Goal: Task Accomplishment & Management: Use online tool/utility

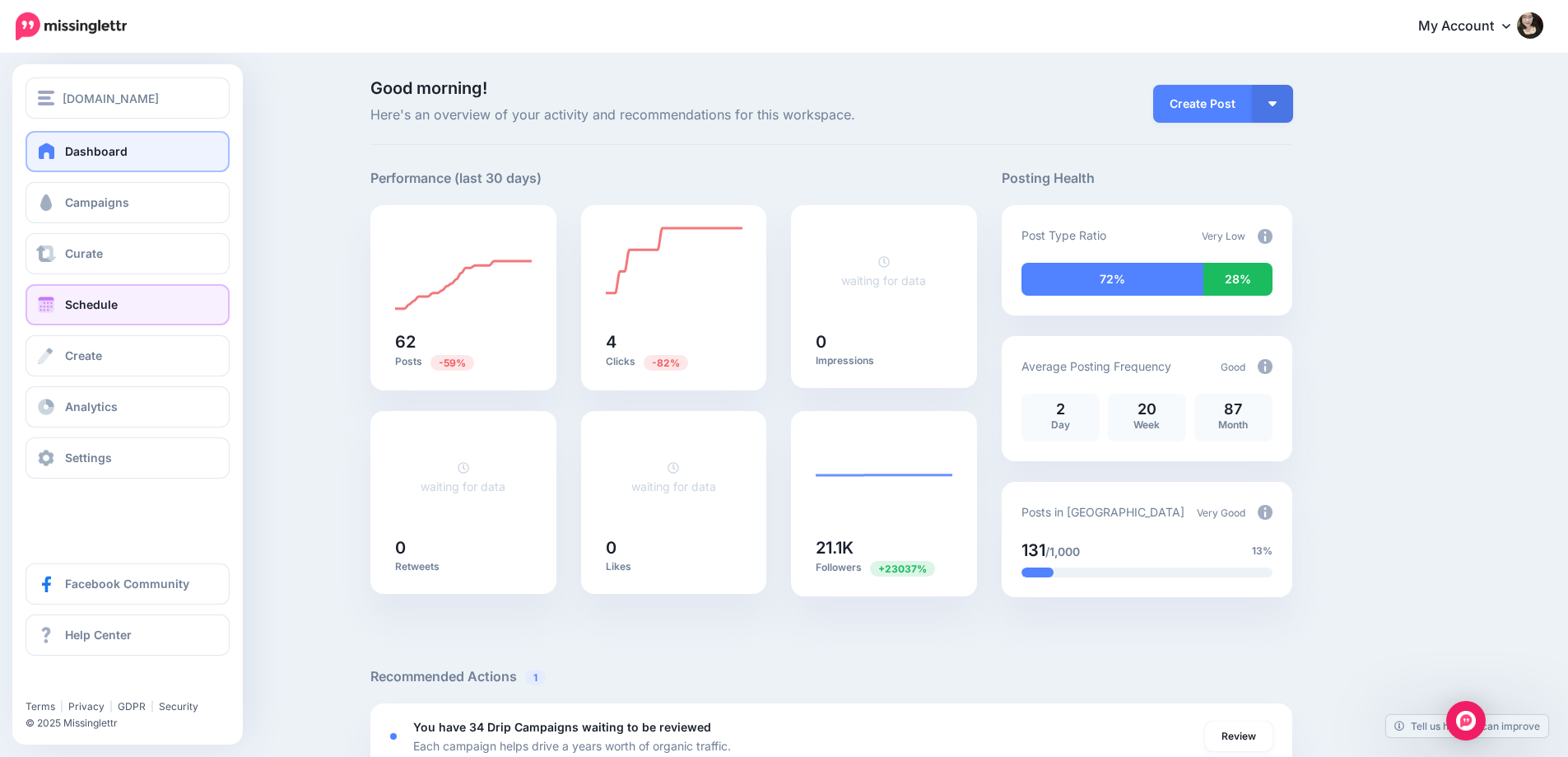
click at [94, 296] on link "Schedule" at bounding box center [128, 304] width 204 height 41
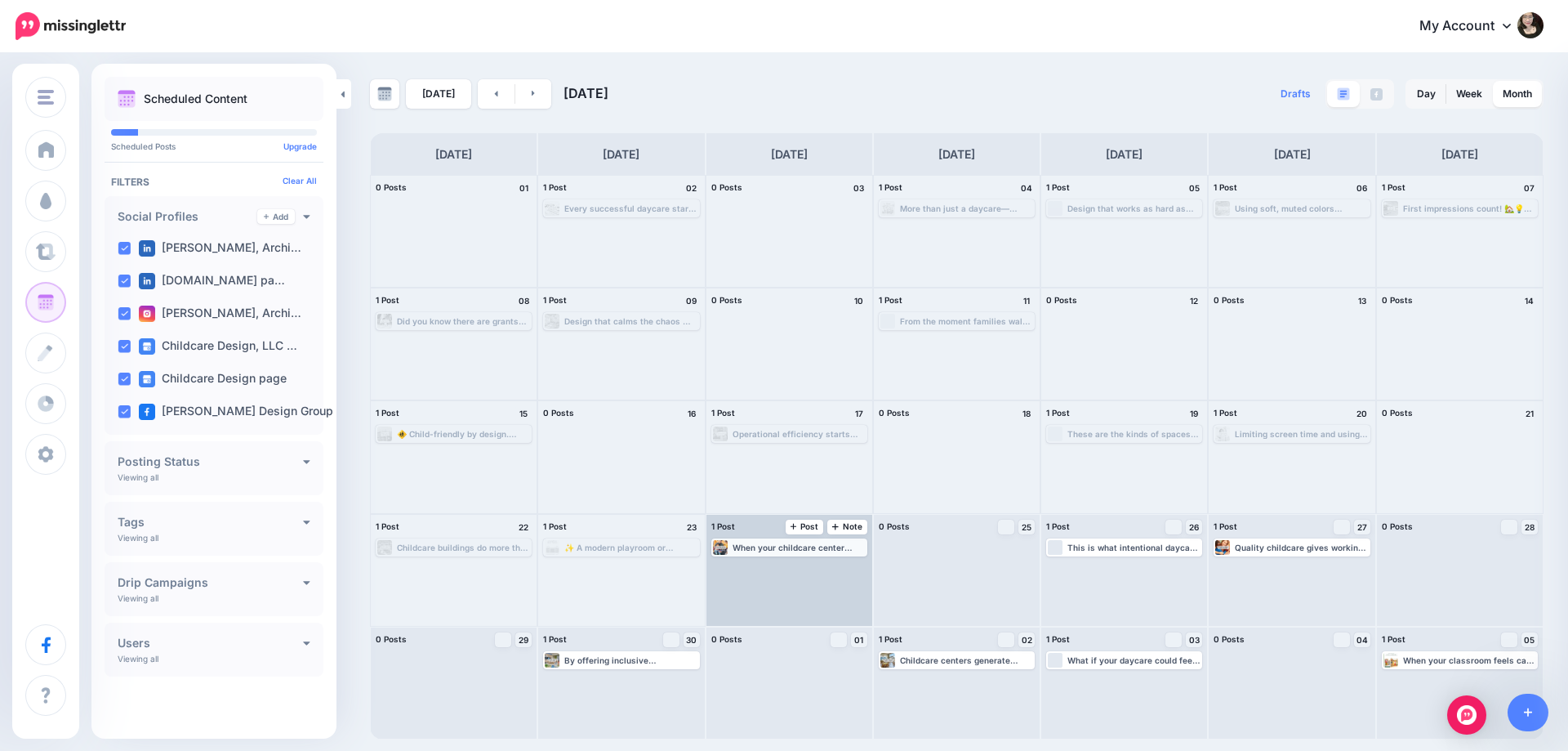
click at [791, 551] on div "When your childcare center includes spaces for social and emotional learning, i…" at bounding box center [799, 547] width 133 height 10
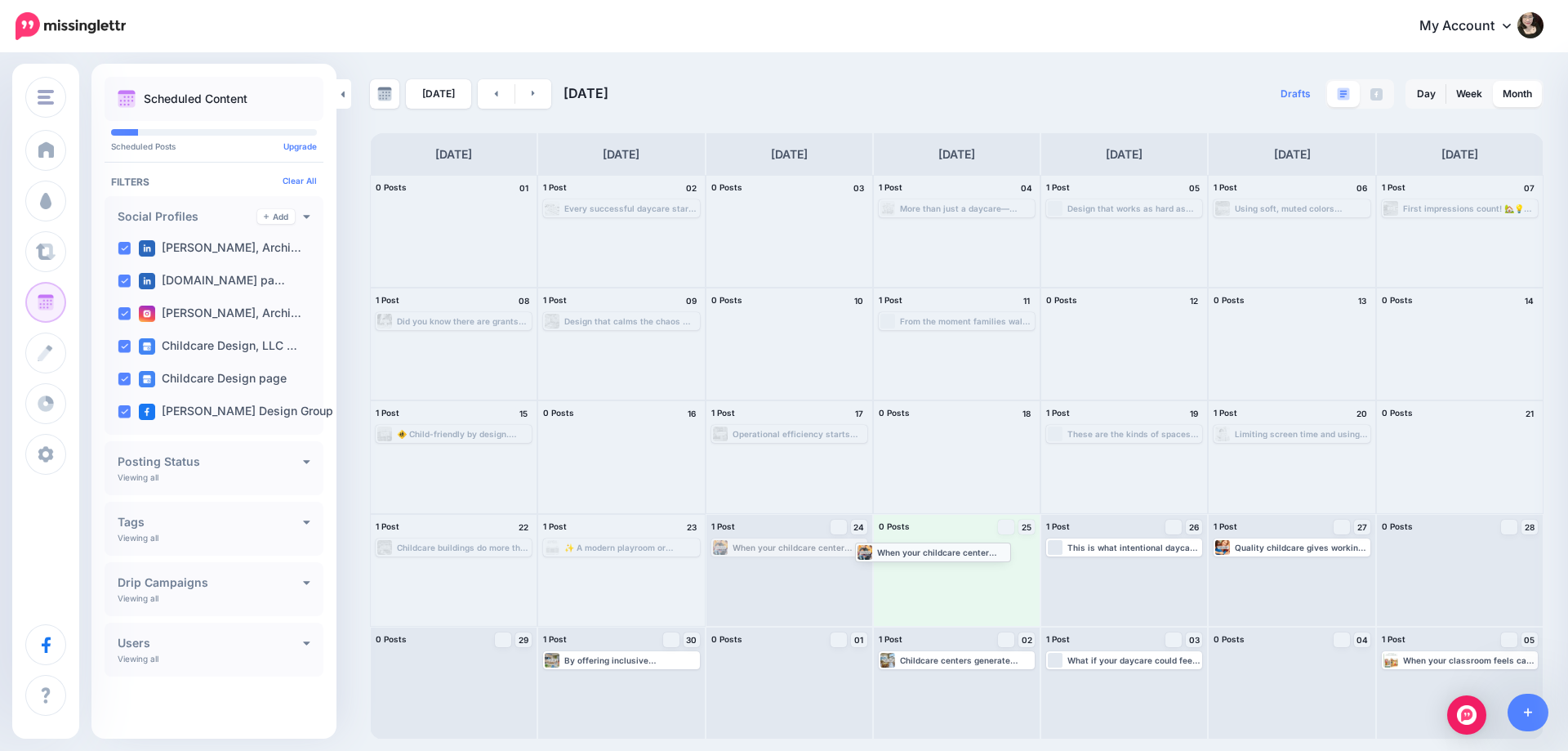
drag, startPoint x: 794, startPoint y: 549, endPoint x: 965, endPoint y: 554, distance: 171.1
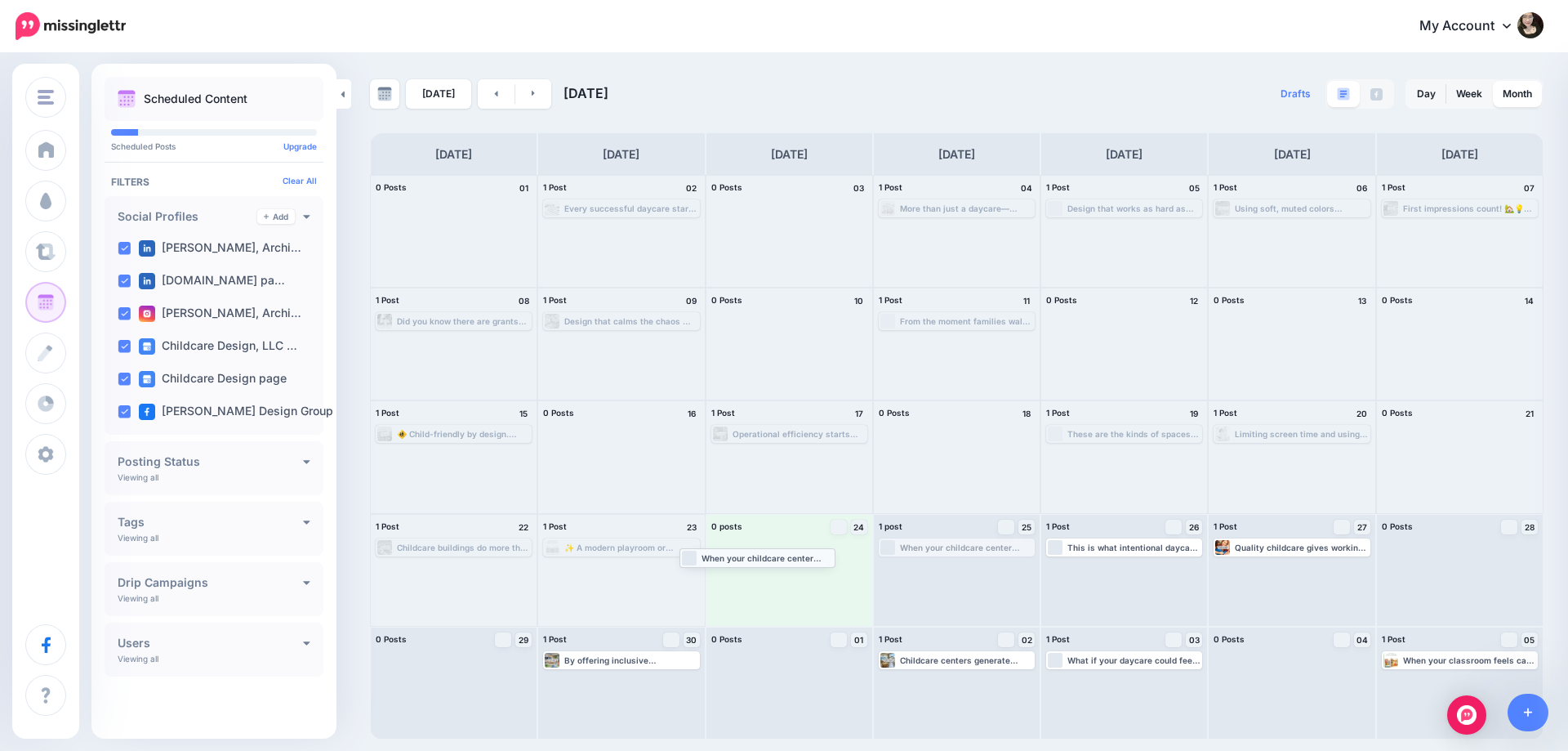
drag, startPoint x: 952, startPoint y: 543, endPoint x: 752, endPoint y: 553, distance: 200.2
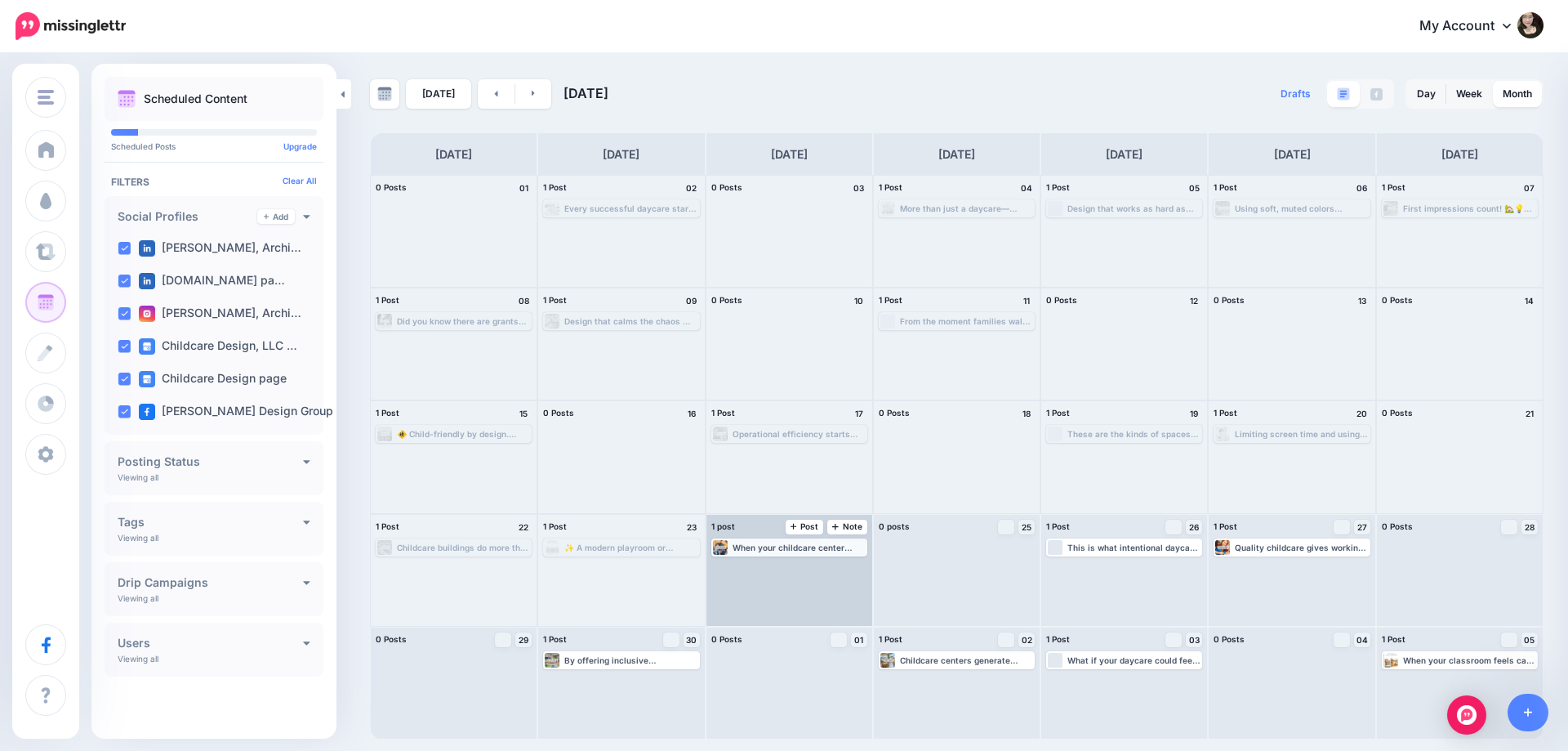
click at [796, 549] on div "When your childcare center includes spaces for social and emotional learning, i…" at bounding box center [799, 547] width 133 height 10
click at [793, 570] on link "Edit" at bounding box center [765, 566] width 102 height 14
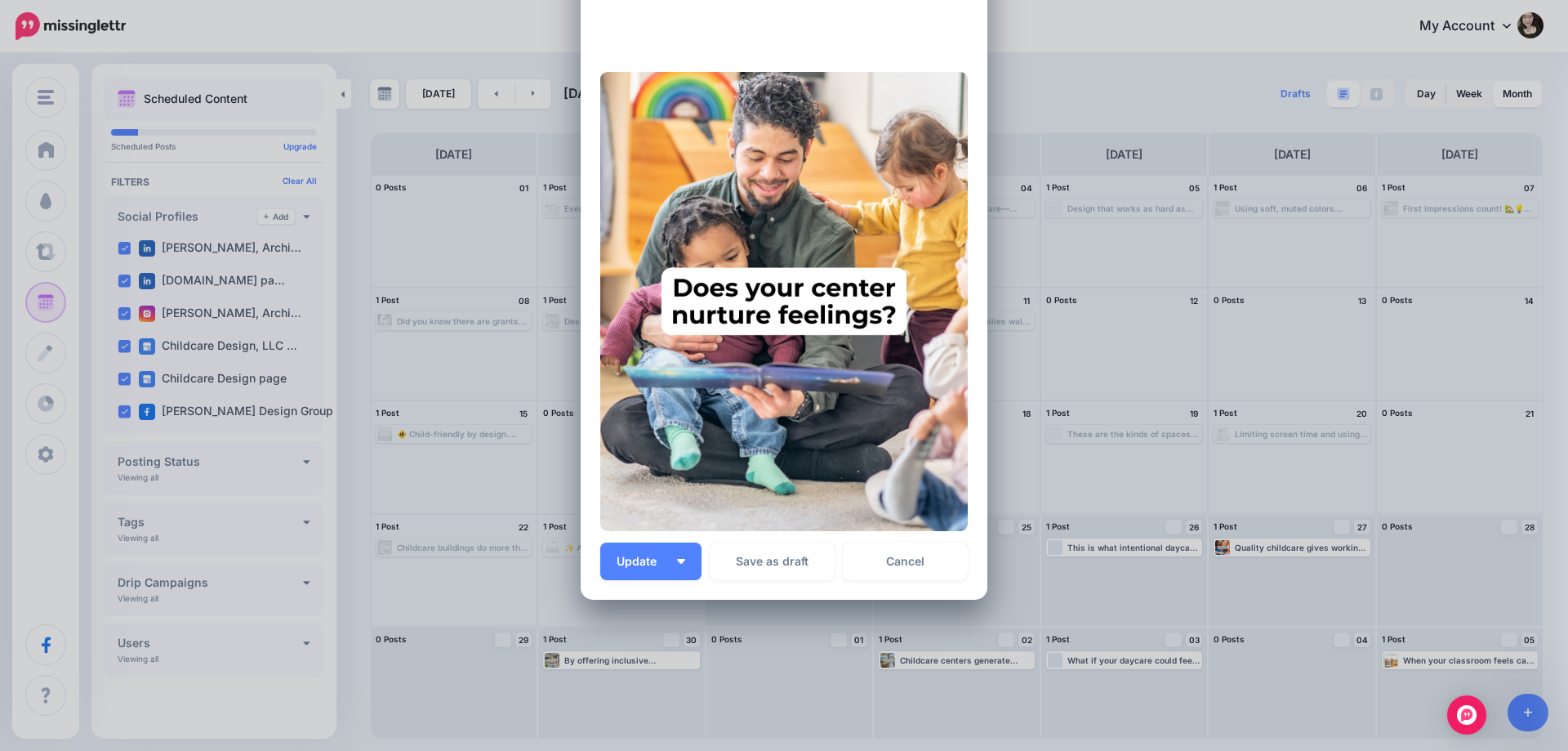
scroll to position [266, 0]
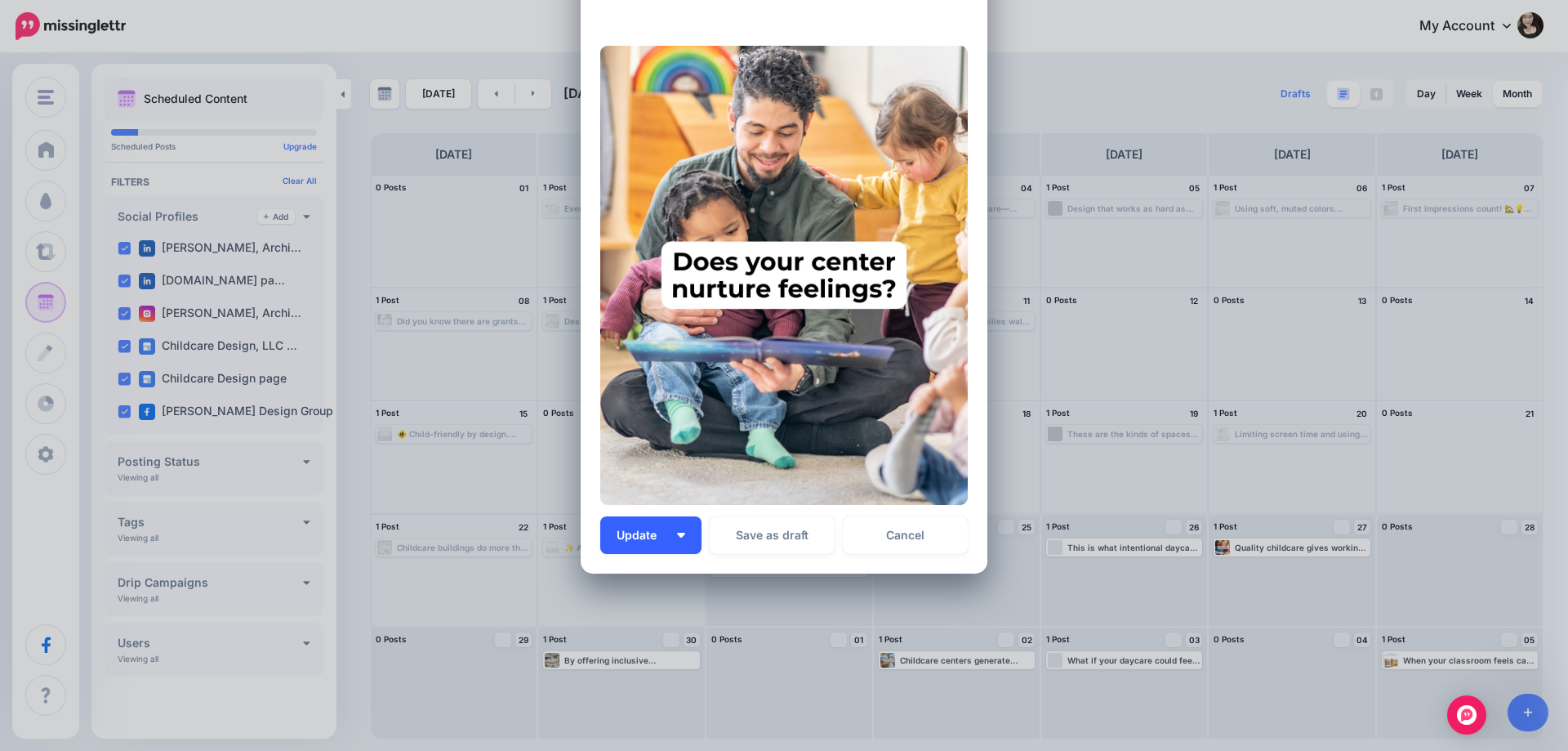
click at [632, 539] on span "Update" at bounding box center [643, 535] width 52 height 12
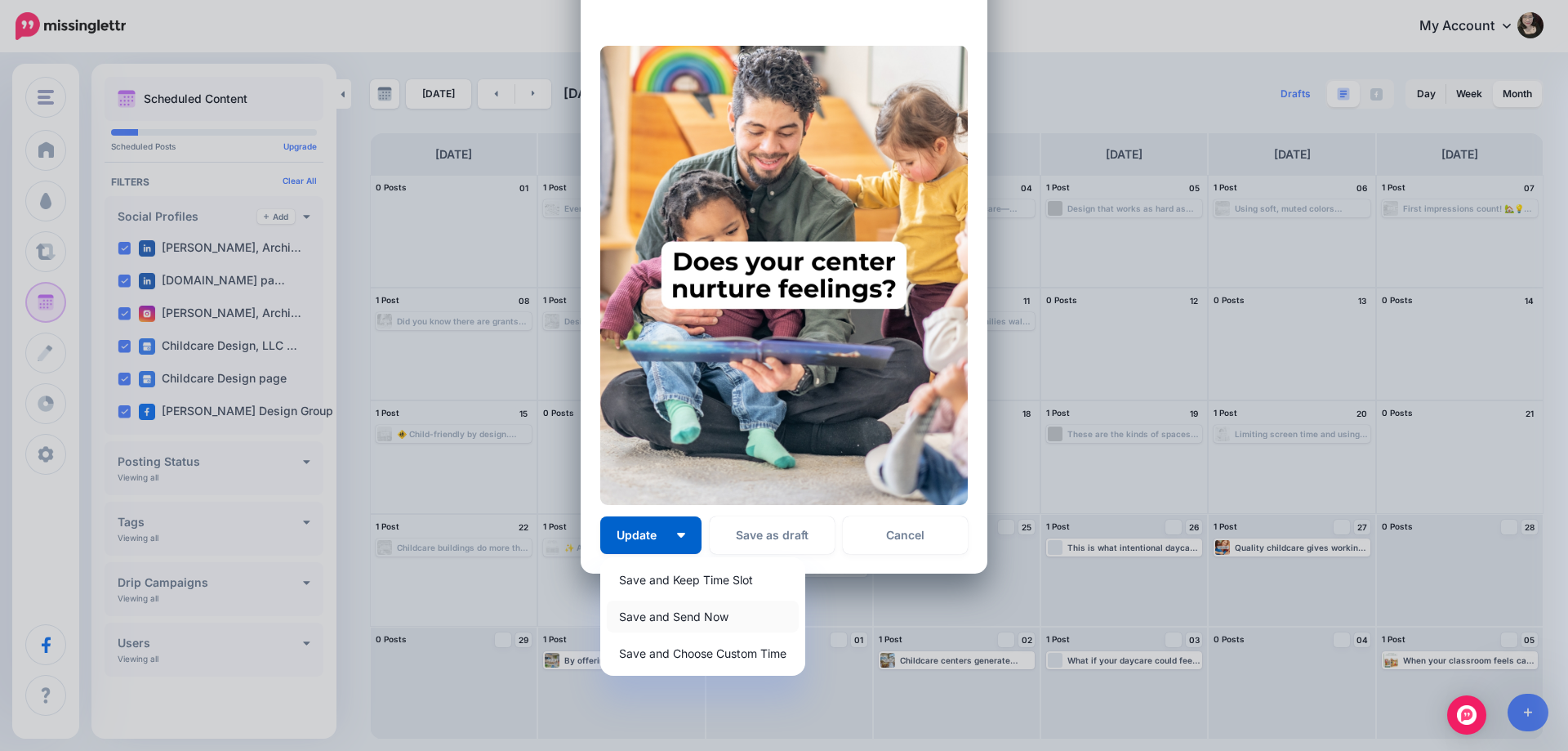
click at [656, 618] on link "Save and Send Now" at bounding box center [703, 616] width 192 height 32
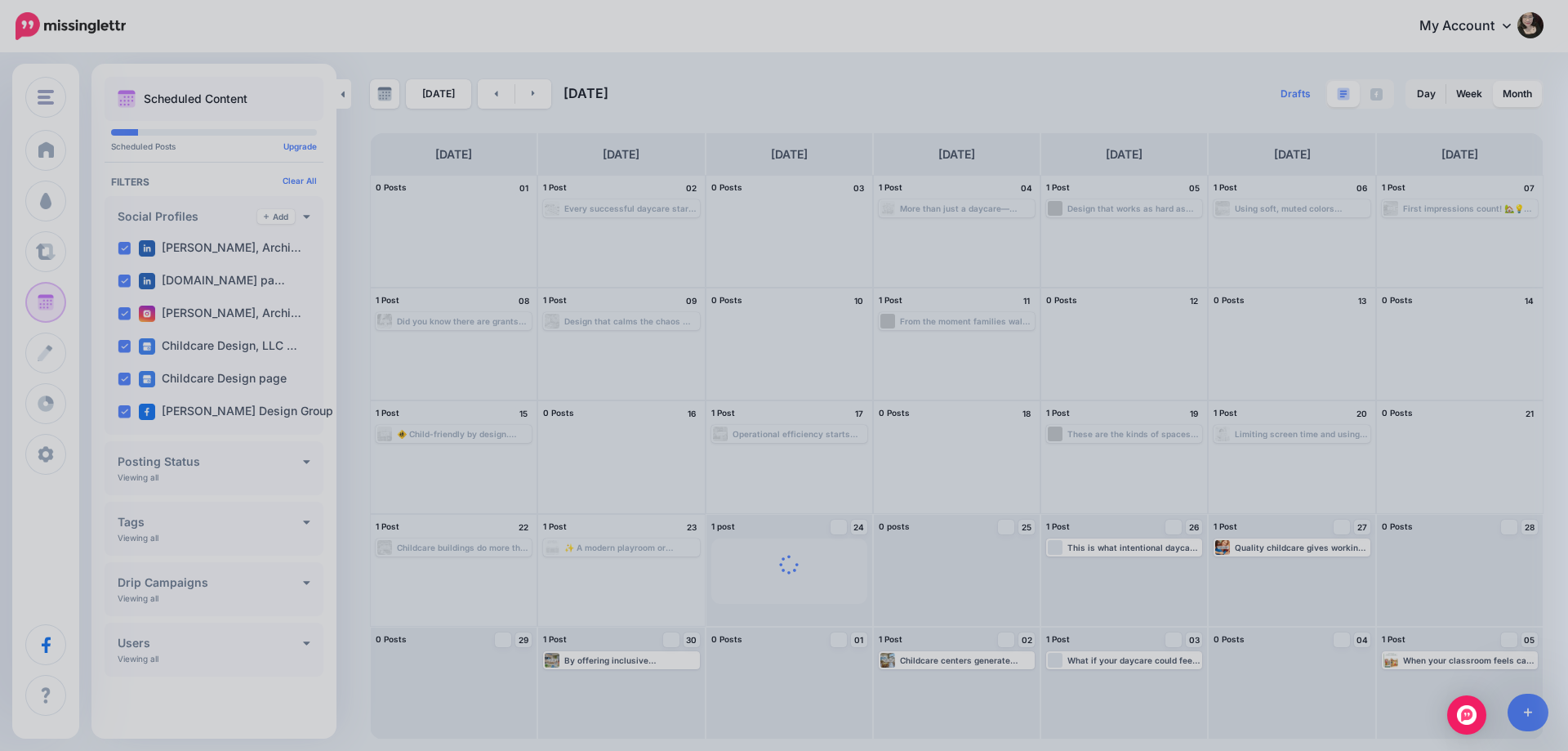
scroll to position [0, 0]
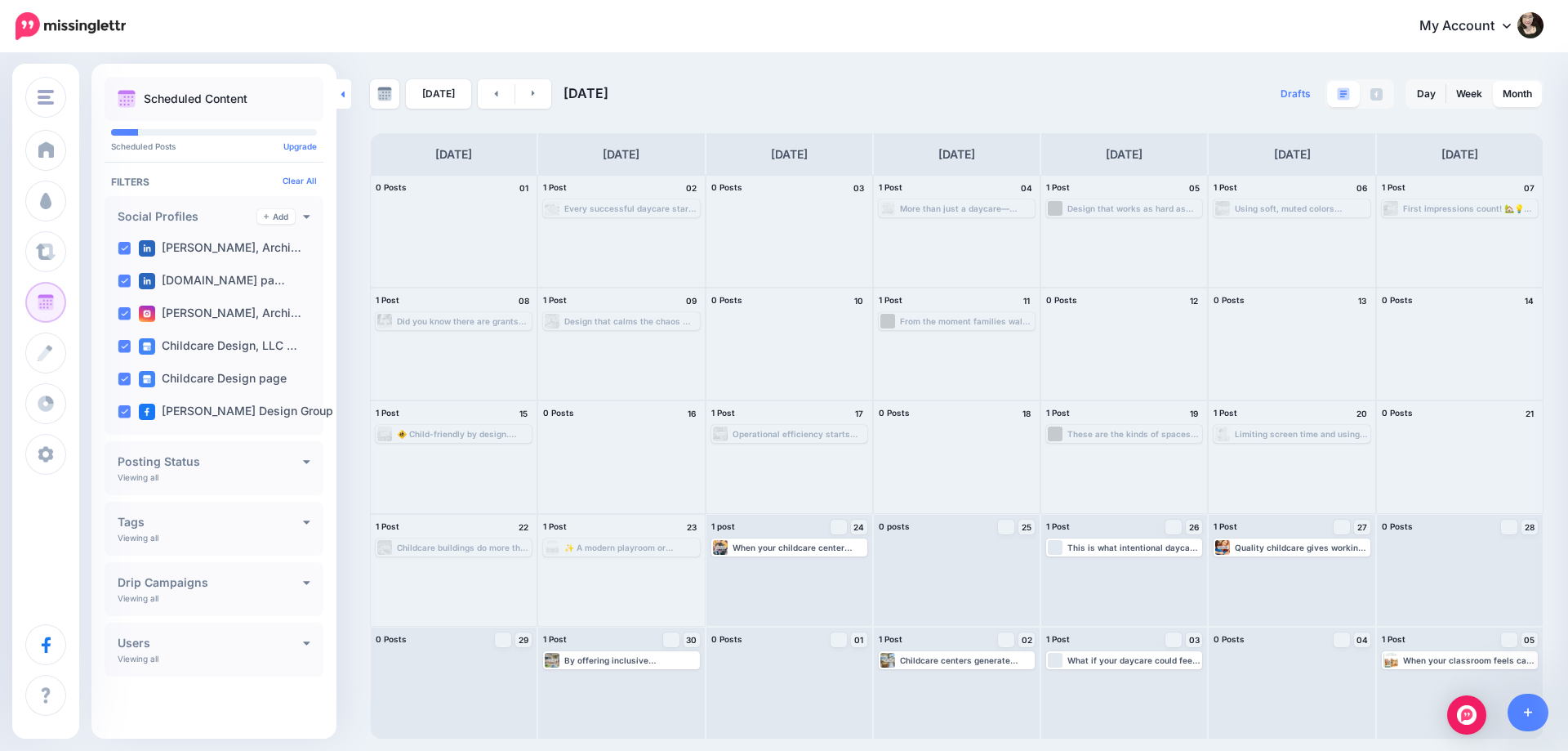
click at [338, 87] on link at bounding box center [344, 94] width 14 height 29
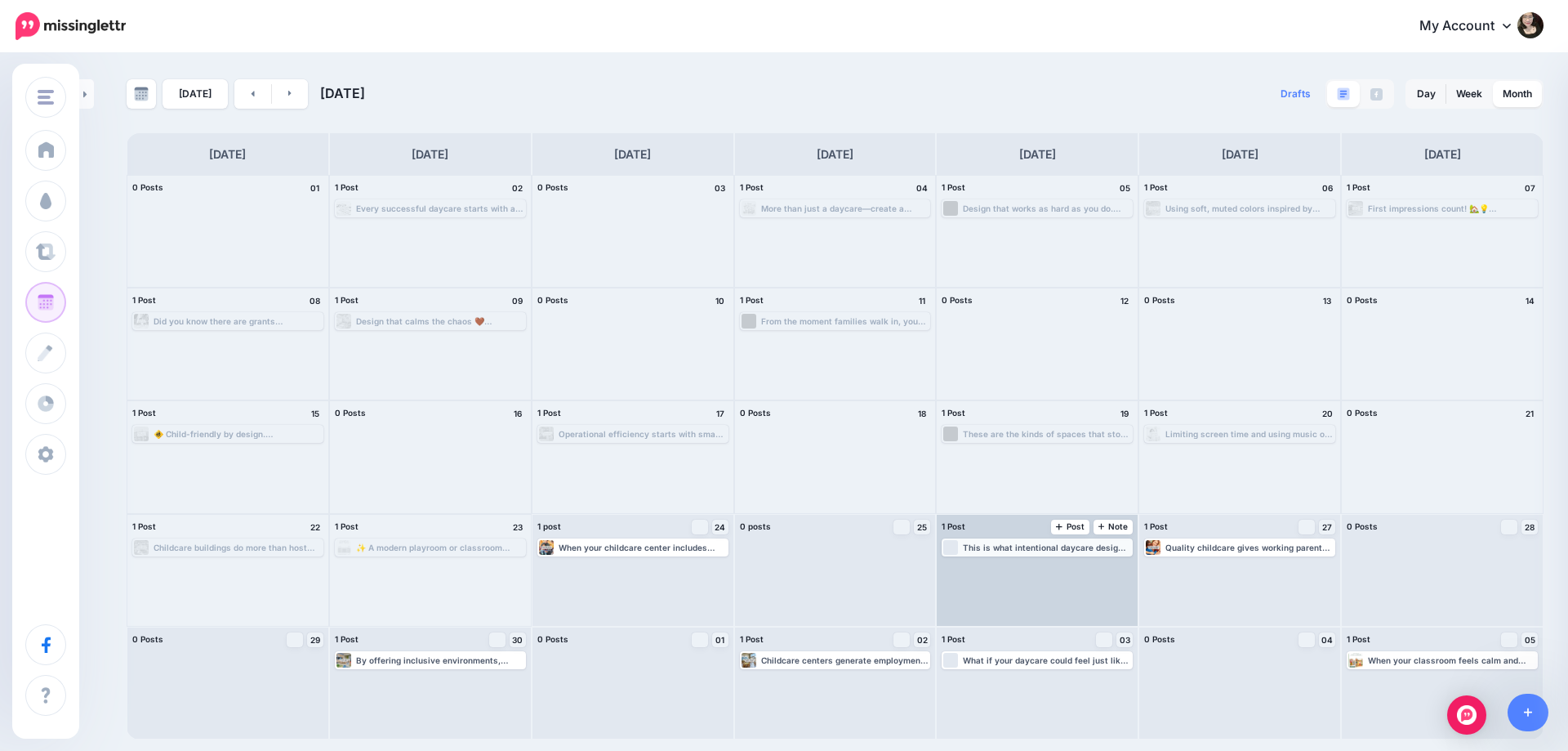
click at [1037, 549] on div "This is what intentional daycare design looks like. Every corner has a purpose.…" at bounding box center [1047, 547] width 168 height 10
click at [1022, 566] on span "Edit" at bounding box center [1019, 566] width 13 height 8
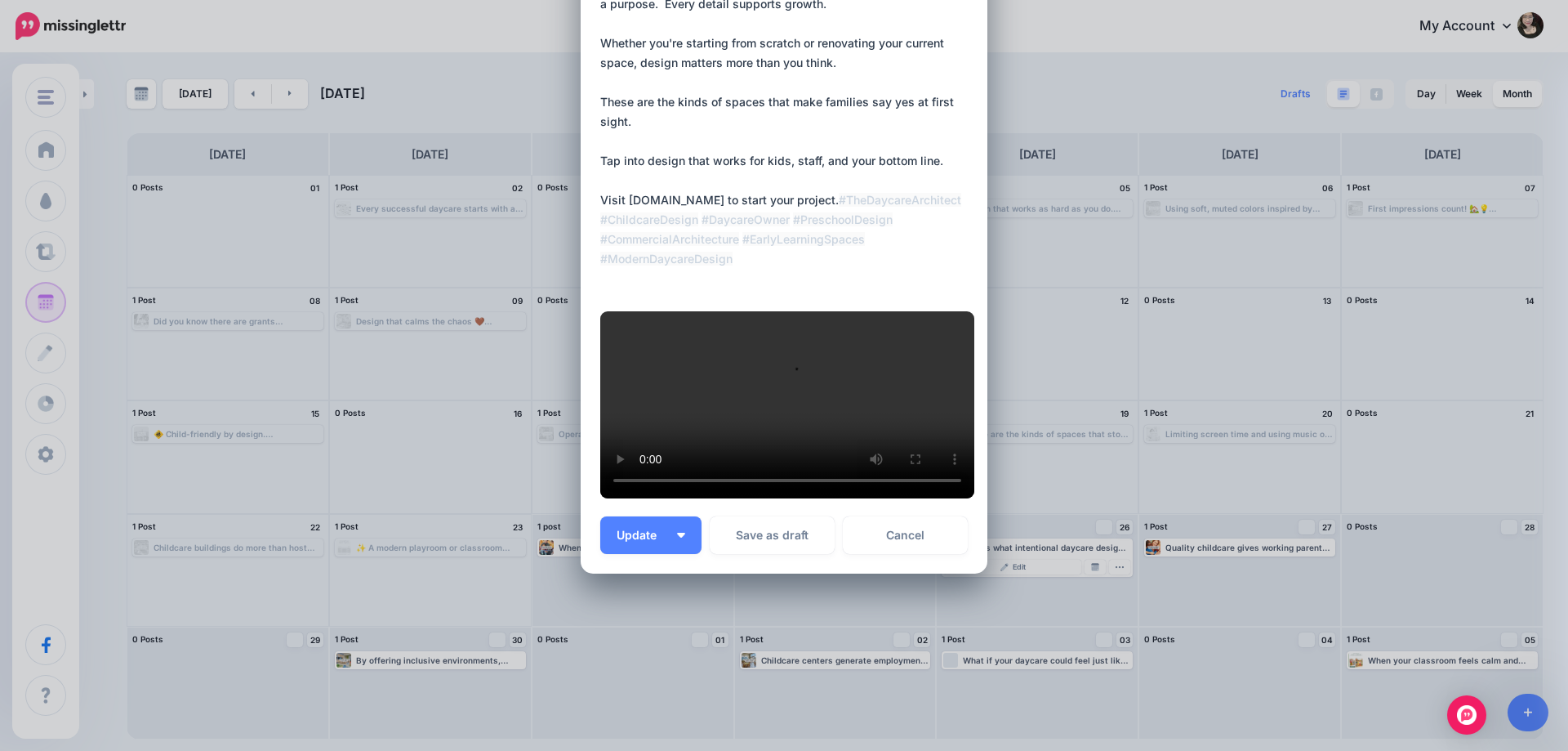
scroll to position [616, 0]
click at [920, 547] on link "Cancel" at bounding box center [906, 536] width 125 height 38
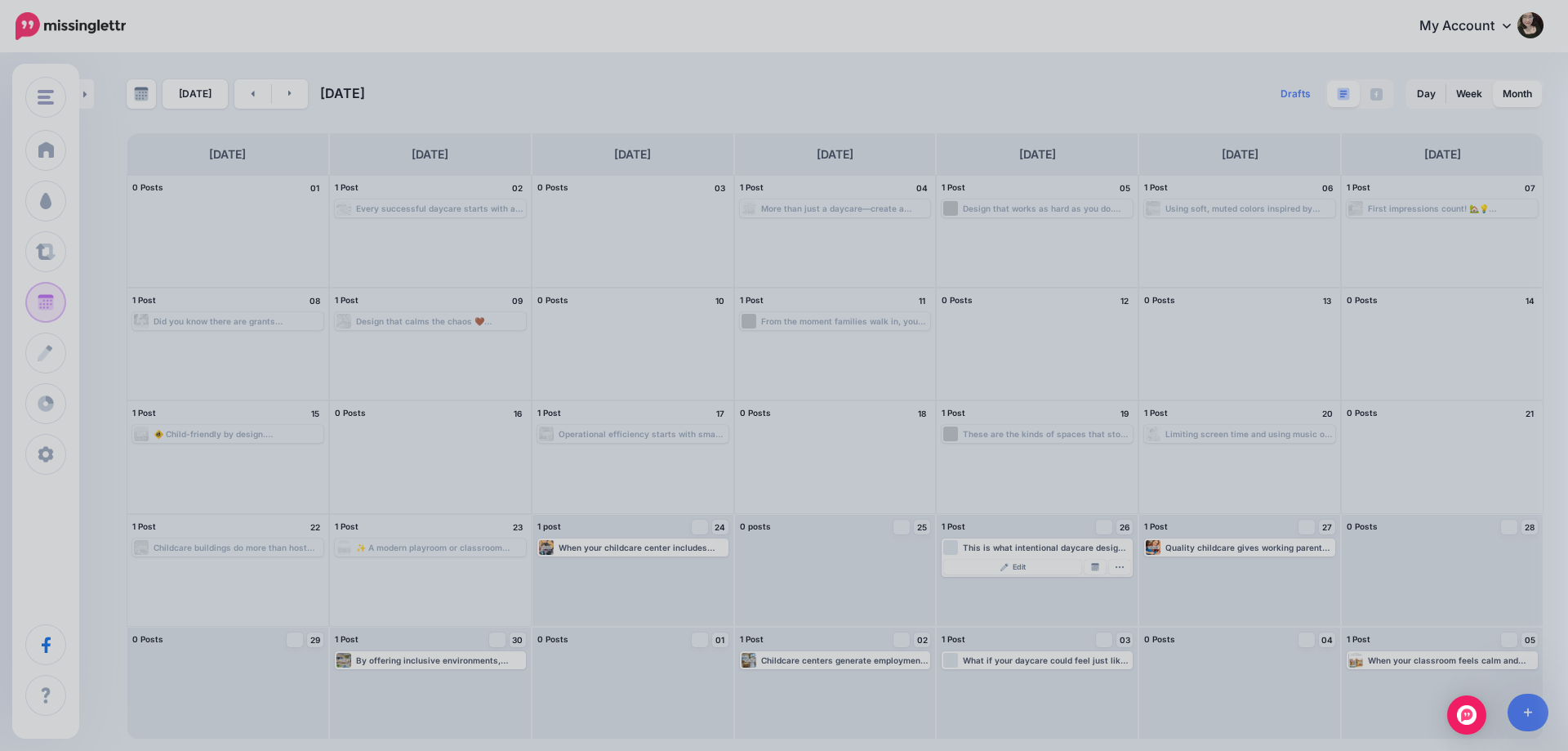
scroll to position [461, 0]
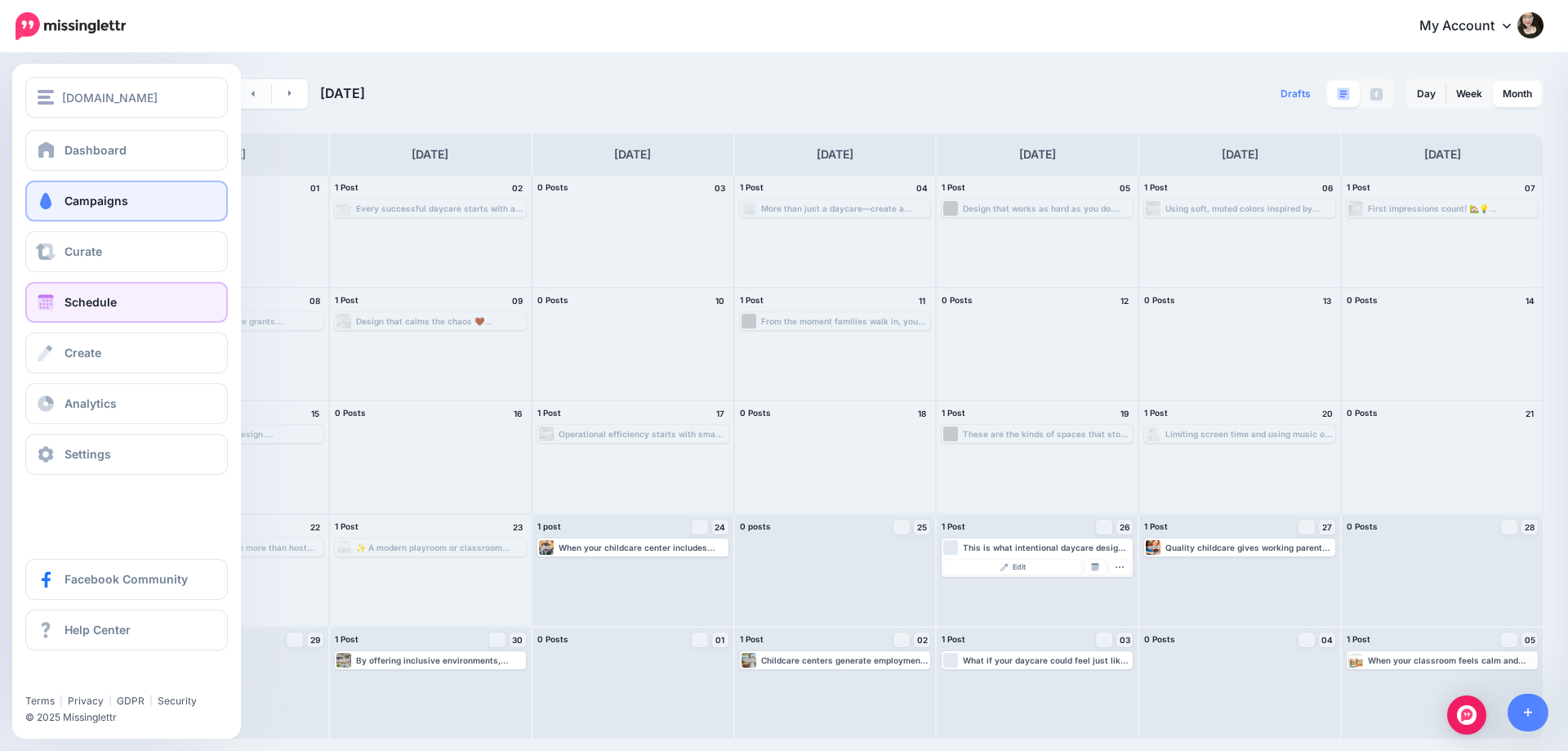
click at [63, 195] on link "Campaigns" at bounding box center [127, 201] width 203 height 41
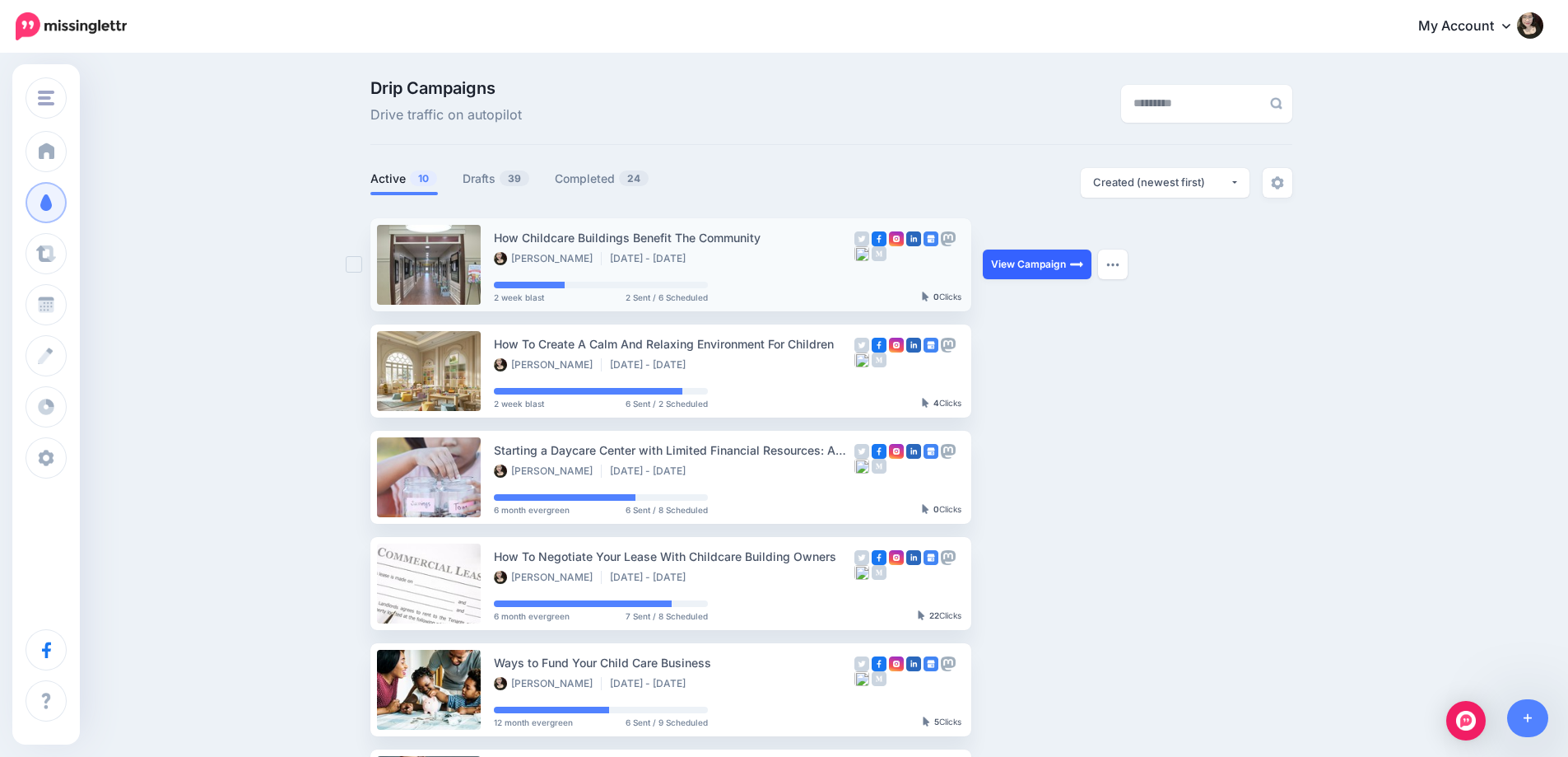
click at [1014, 261] on link "View Campaign" at bounding box center [1037, 264] width 108 height 29
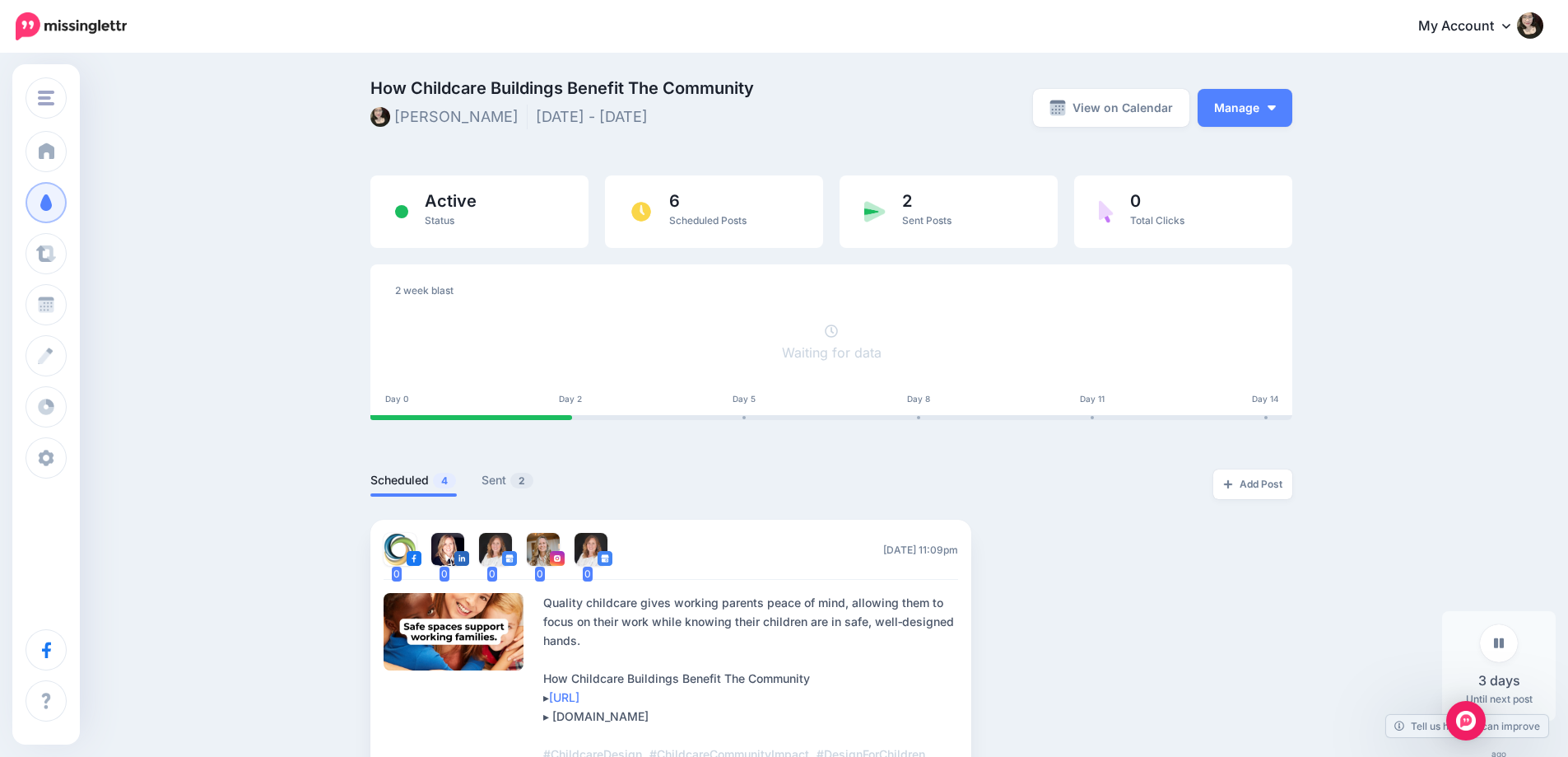
drag, startPoint x: 237, startPoint y: 191, endPoint x: 256, endPoint y: 186, distance: 19.6
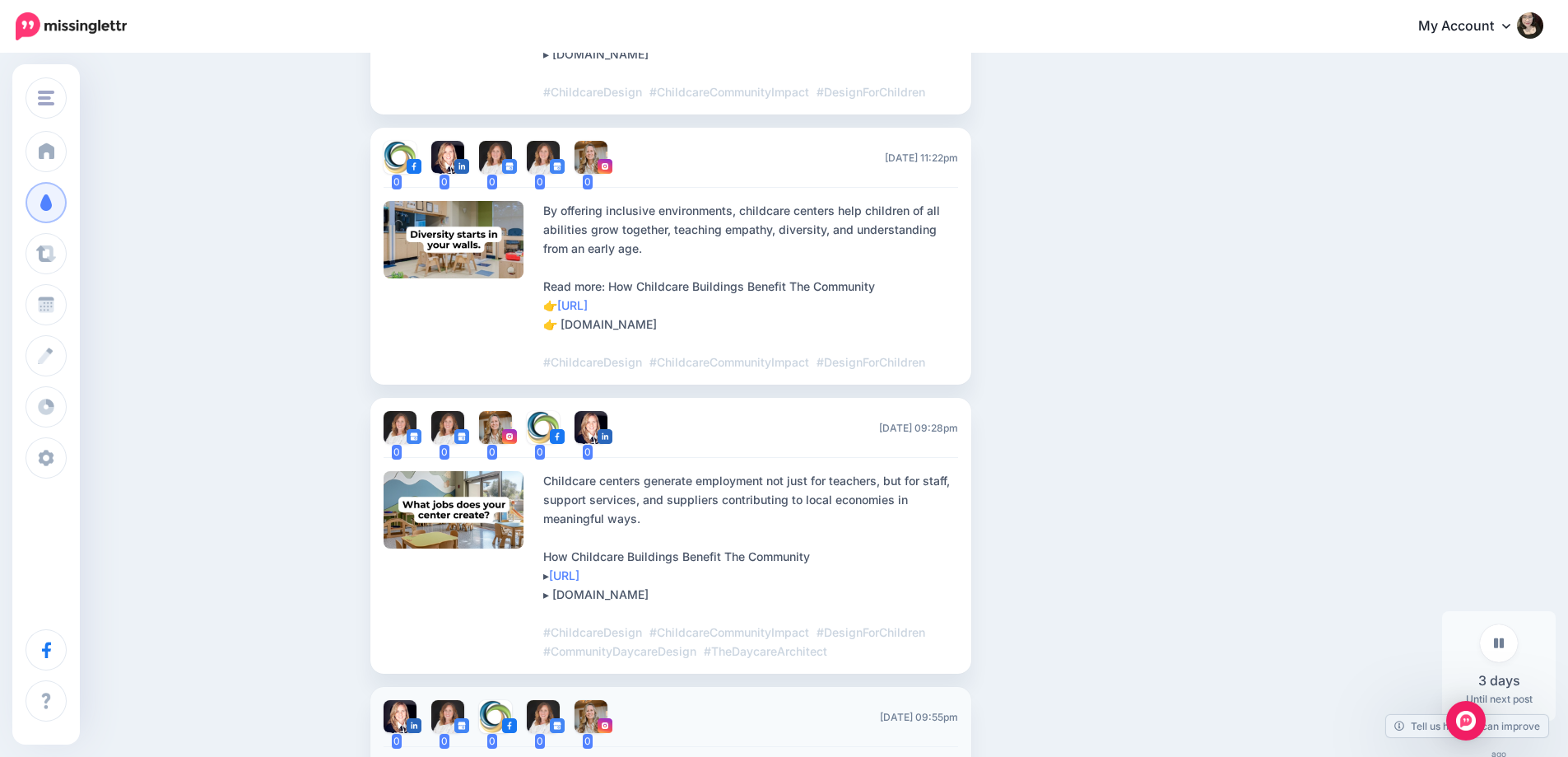
scroll to position [1014, 0]
